Goal: Task Accomplishment & Management: Use online tool/utility

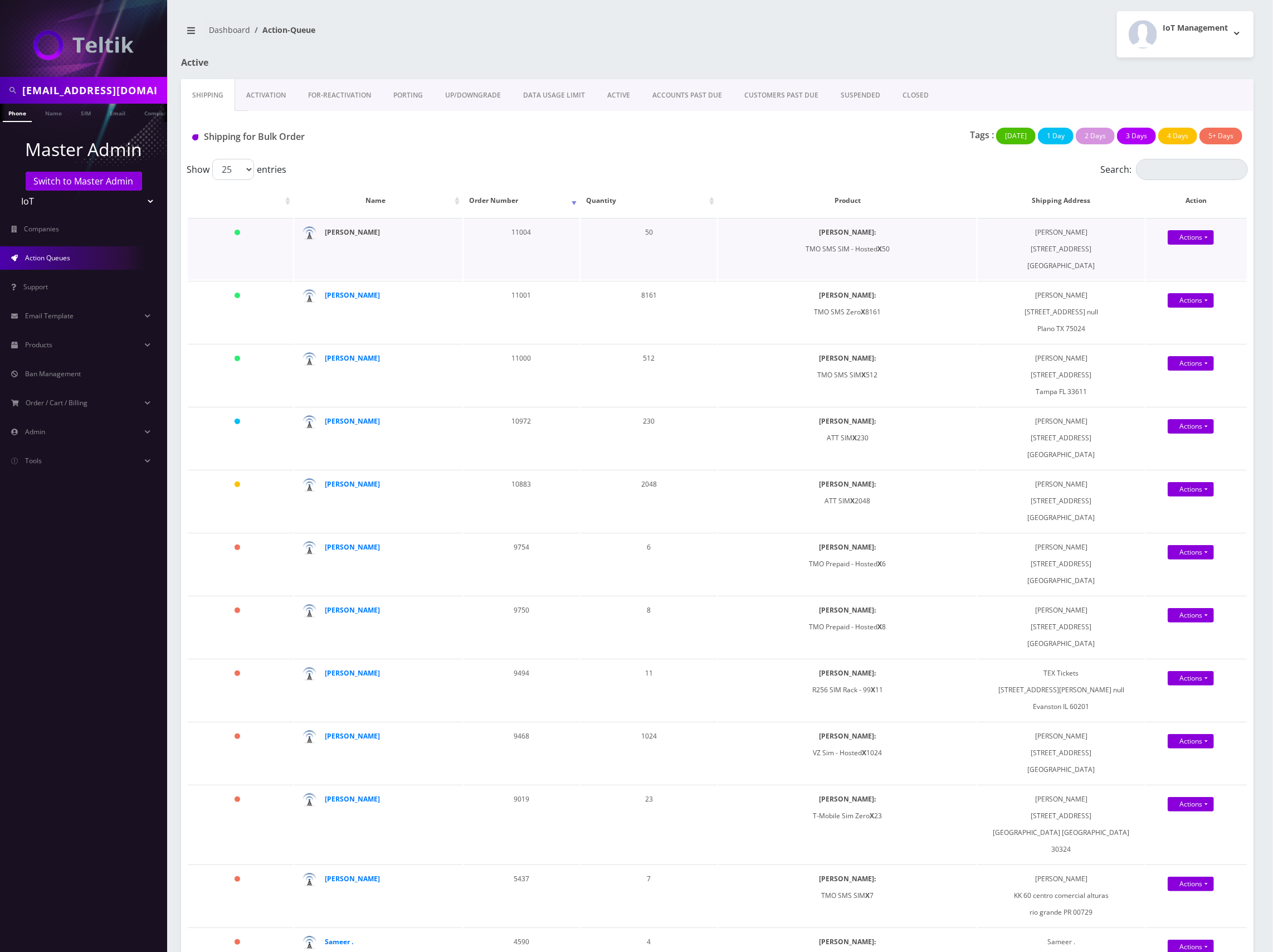
click at [346, 236] on strong "[PERSON_NAME]" at bounding box center [352, 232] width 55 height 9
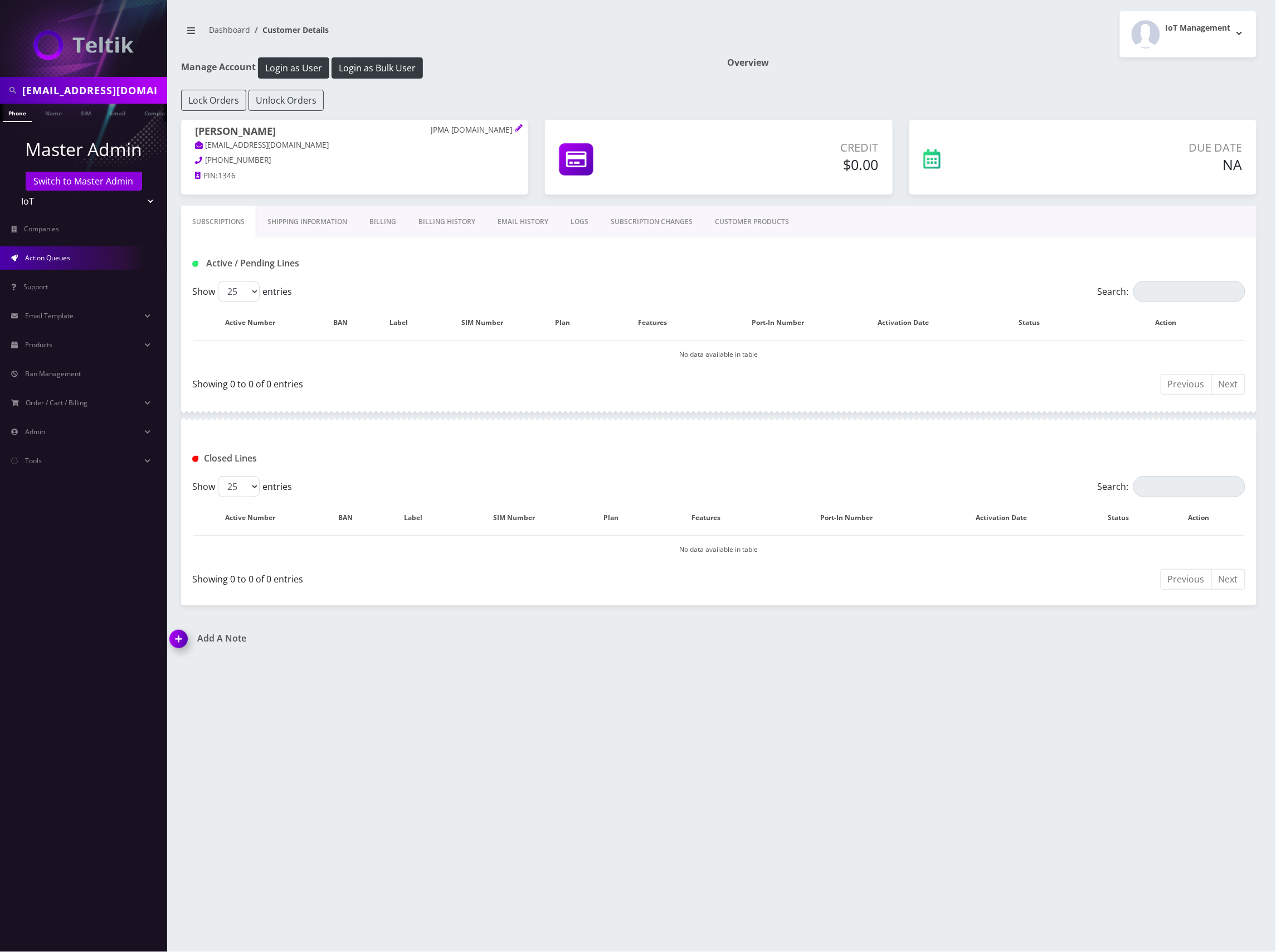
click at [58, 255] on span "Action Queues" at bounding box center [48, 257] width 45 height 9
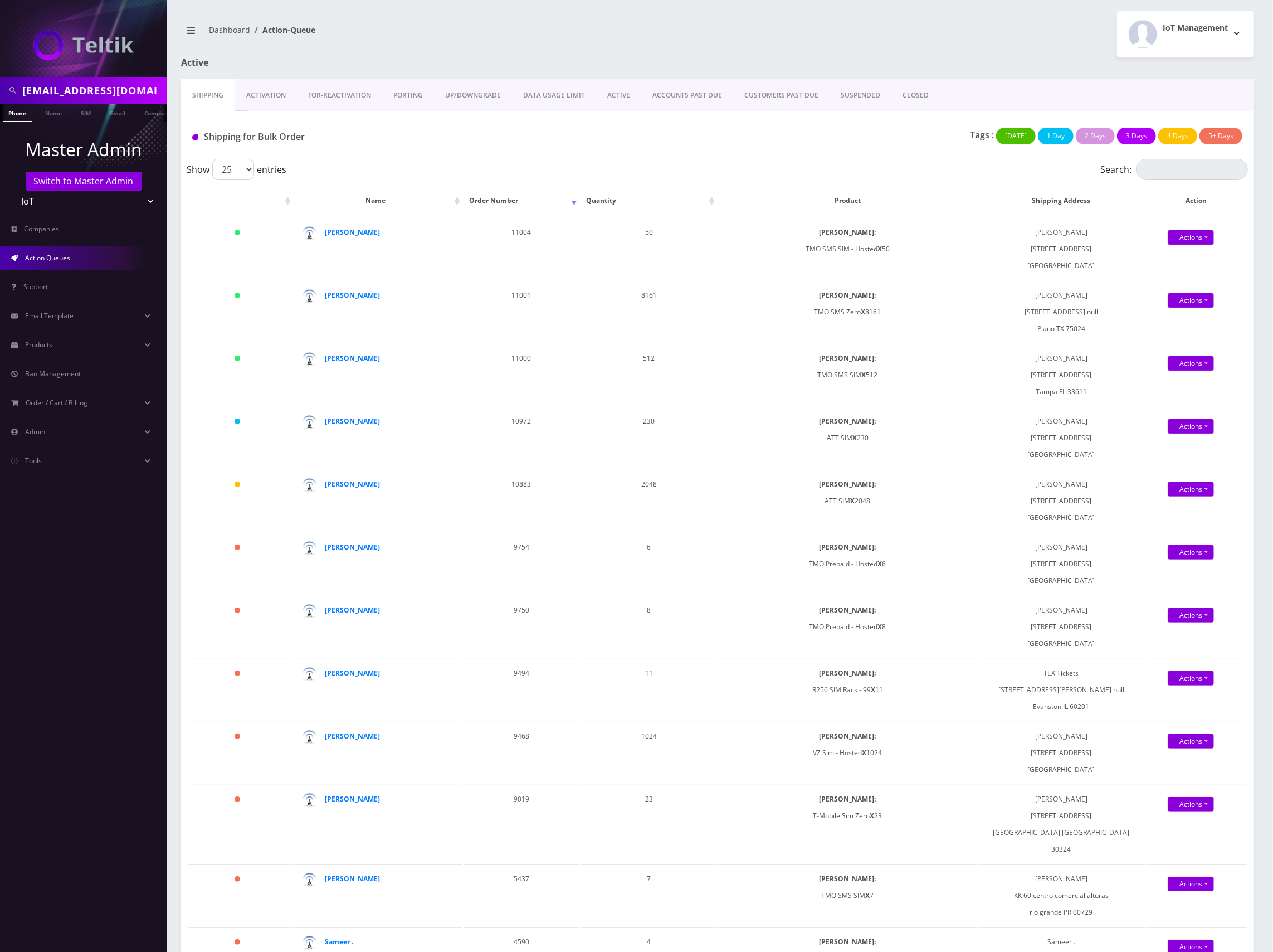
click at [685, 158] on div "Shipping for Bulk Order Tags : [DATE] 1 Day 2 Days 3 Days 4 Days 5+ Days" at bounding box center [717, 135] width 1072 height 48
click at [1206, 245] on link "Actions" at bounding box center [1191, 238] width 46 height 15
click at [1185, 508] on link "Shipped" at bounding box center [1205, 509] width 90 height 16
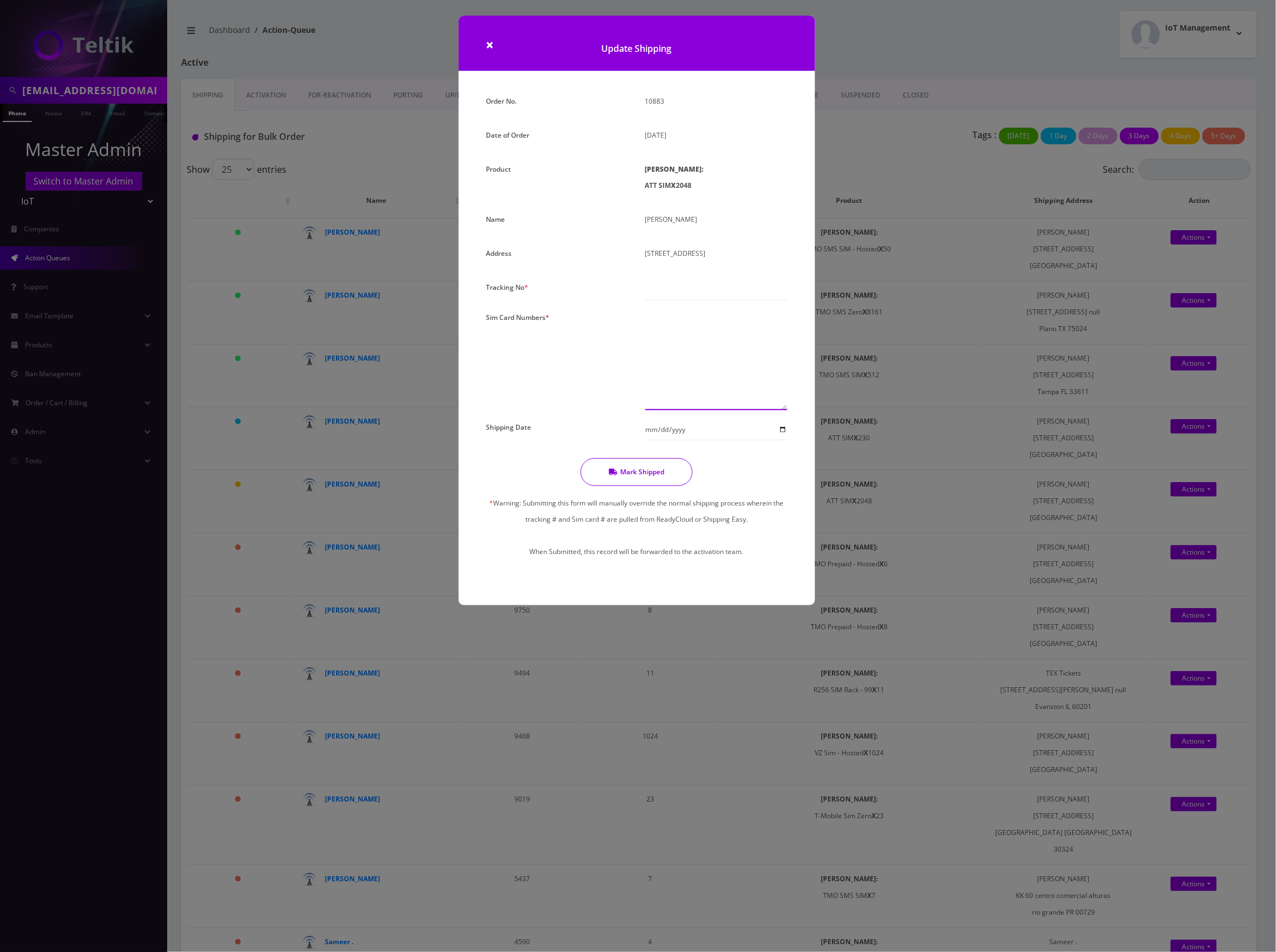
click at [691, 357] on textarea at bounding box center [716, 360] width 142 height 101
paste textarea "89010304300109612093 89010304300109400275 89010304300108885062 8901030430012997…"
type textarea "89010304300109612093 89010304300109400275 89010304300108885062 8901030430012997…"
click at [736, 300] on input "text" at bounding box center [716, 290] width 142 height 21
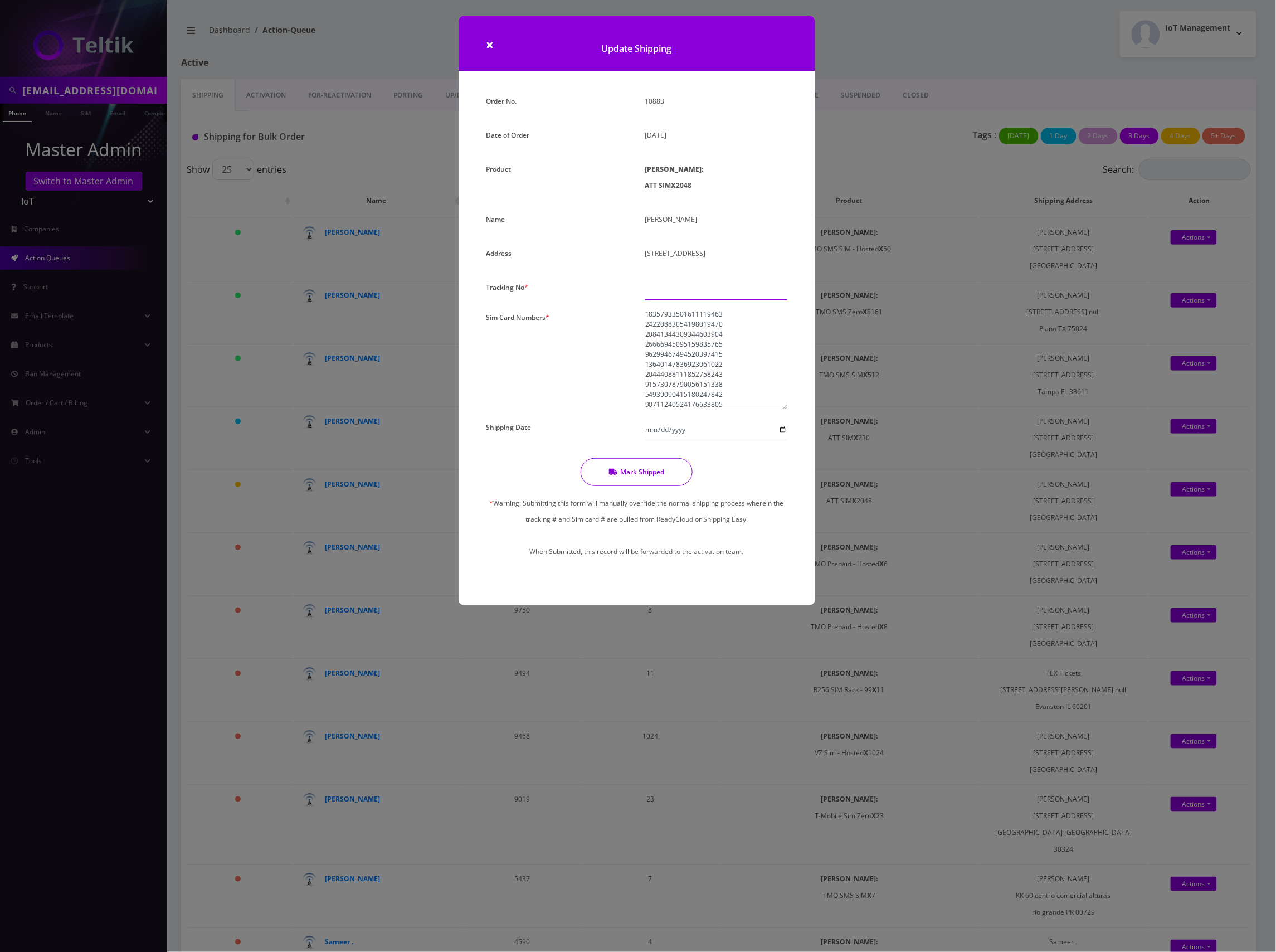
paste input "883452475462"
type input "883452475462"
click at [683, 440] on input "Shipping Date" at bounding box center [716, 429] width 142 height 21
click at [703, 440] on input "Shipping Date" at bounding box center [716, 429] width 142 height 21
click at [779, 440] on input "Shipping Date" at bounding box center [716, 429] width 142 height 21
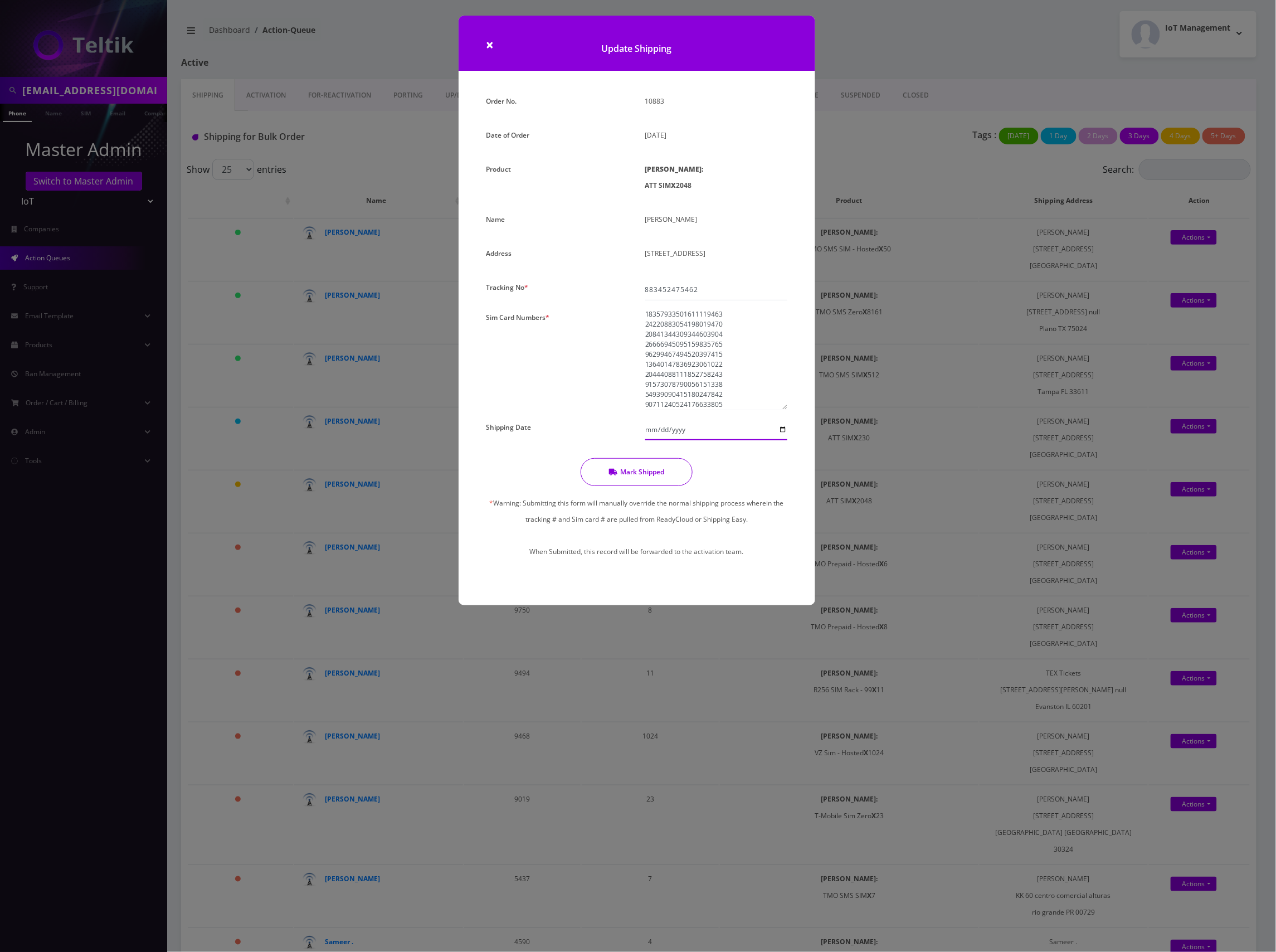
type input "[DATE]"
click at [642, 486] on button "Mark Shipped" at bounding box center [637, 472] width 112 height 28
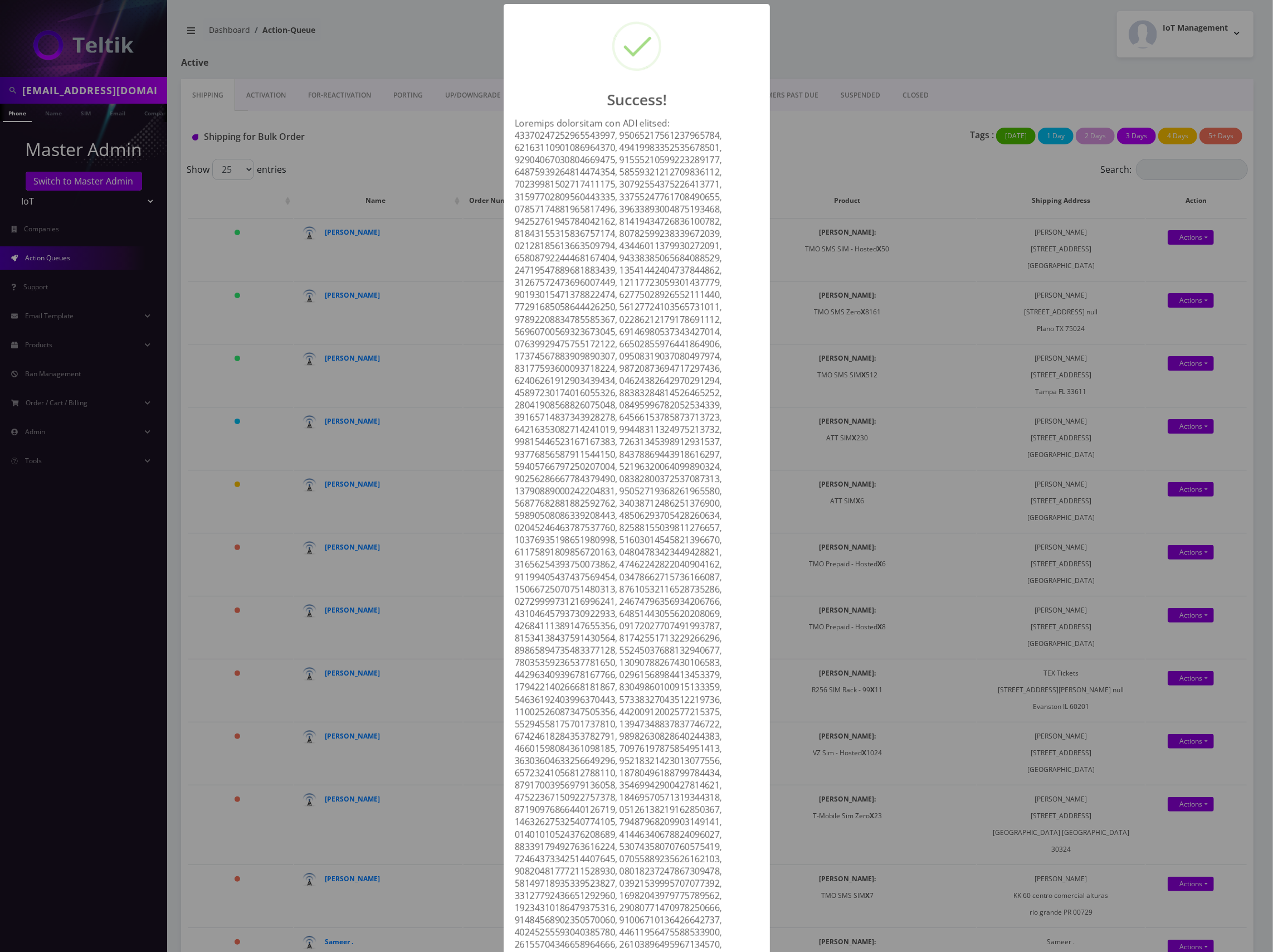
scroll to position [0, 0]
drag, startPoint x: 857, startPoint y: 67, endPoint x: 818, endPoint y: 66, distance: 39.0
click at [858, 67] on div "Success! OK" at bounding box center [636, 476] width 1273 height 952
